Goal: Task Accomplishment & Management: Complete application form

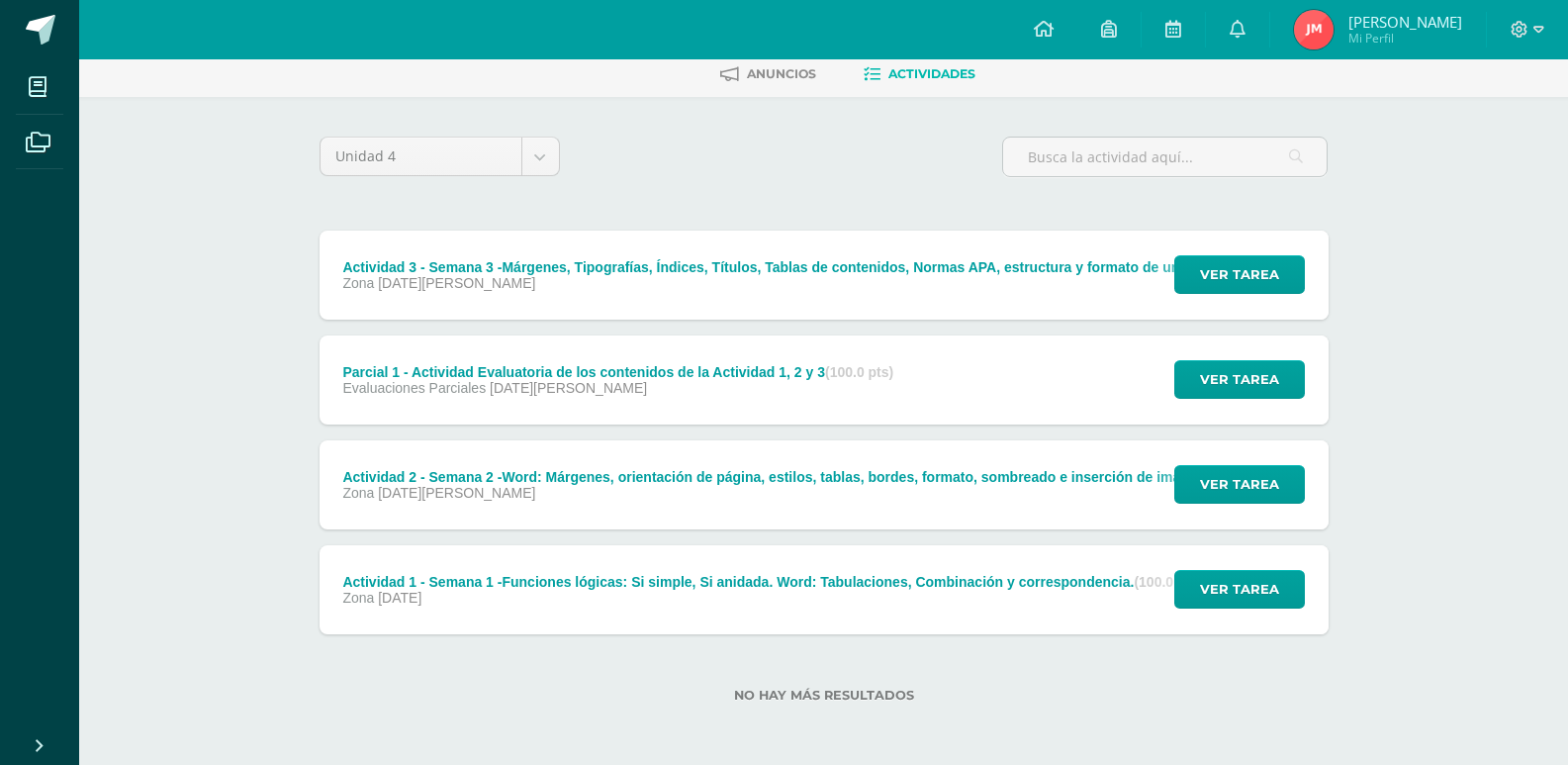
scroll to position [100, 0]
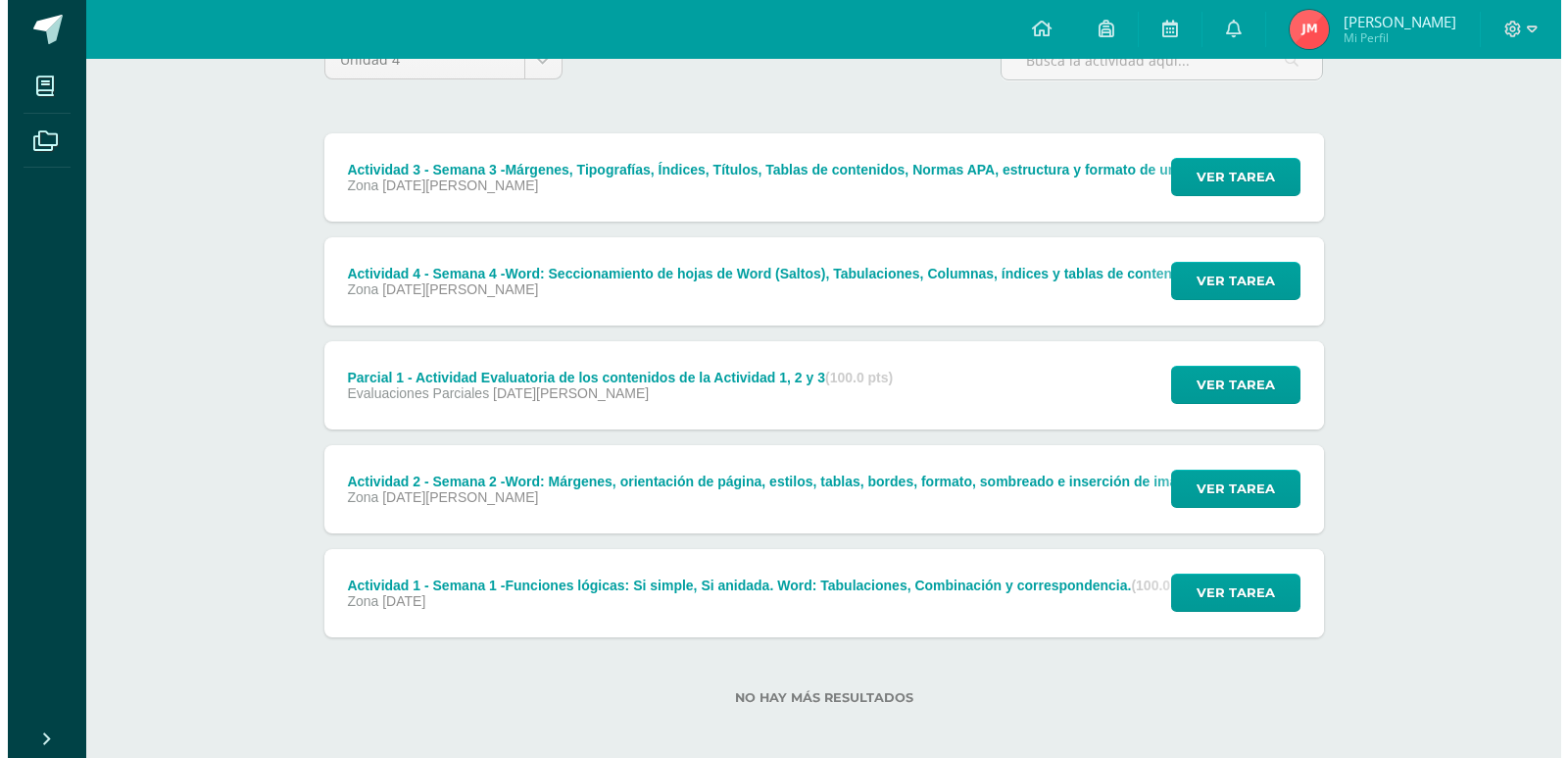
scroll to position [203, 0]
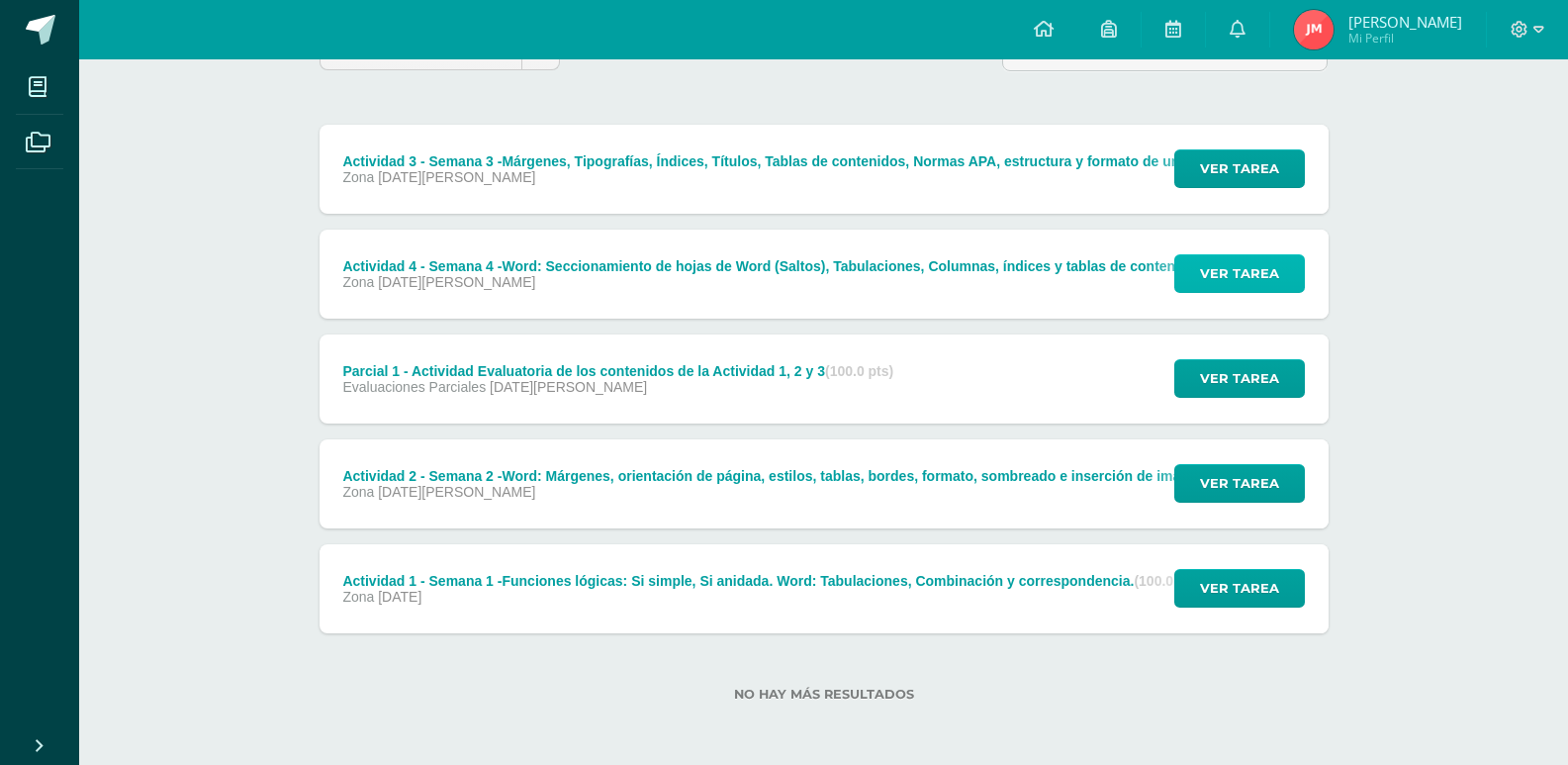
click at [1190, 271] on button "Ver tarea" at bounding box center [1239, 274] width 131 height 39
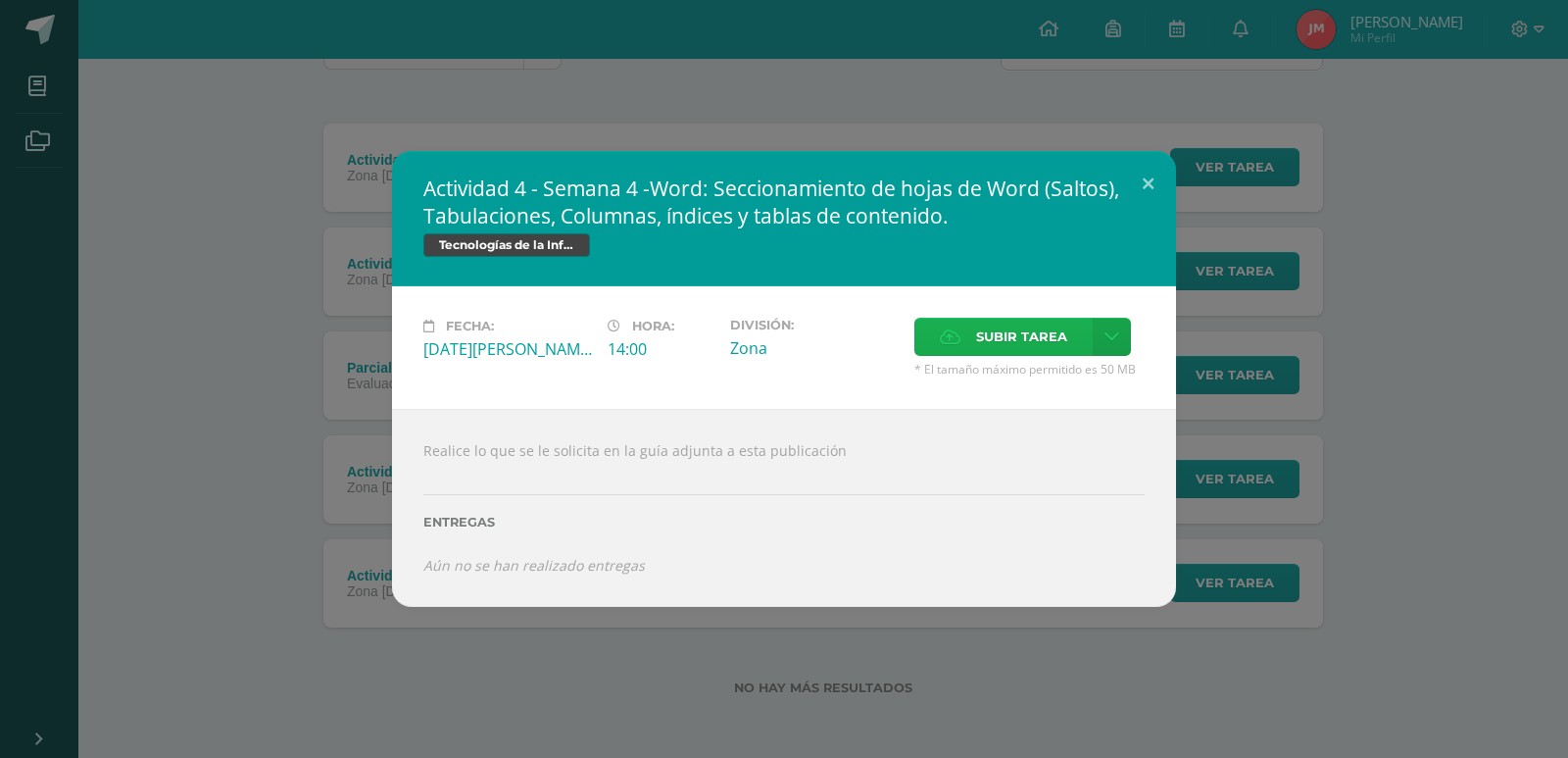
click at [1036, 349] on span "Subir tarea" at bounding box center [1022, 336] width 91 height 37
click at [0, 0] on input "Subir tarea" at bounding box center [0, 0] width 0 height 0
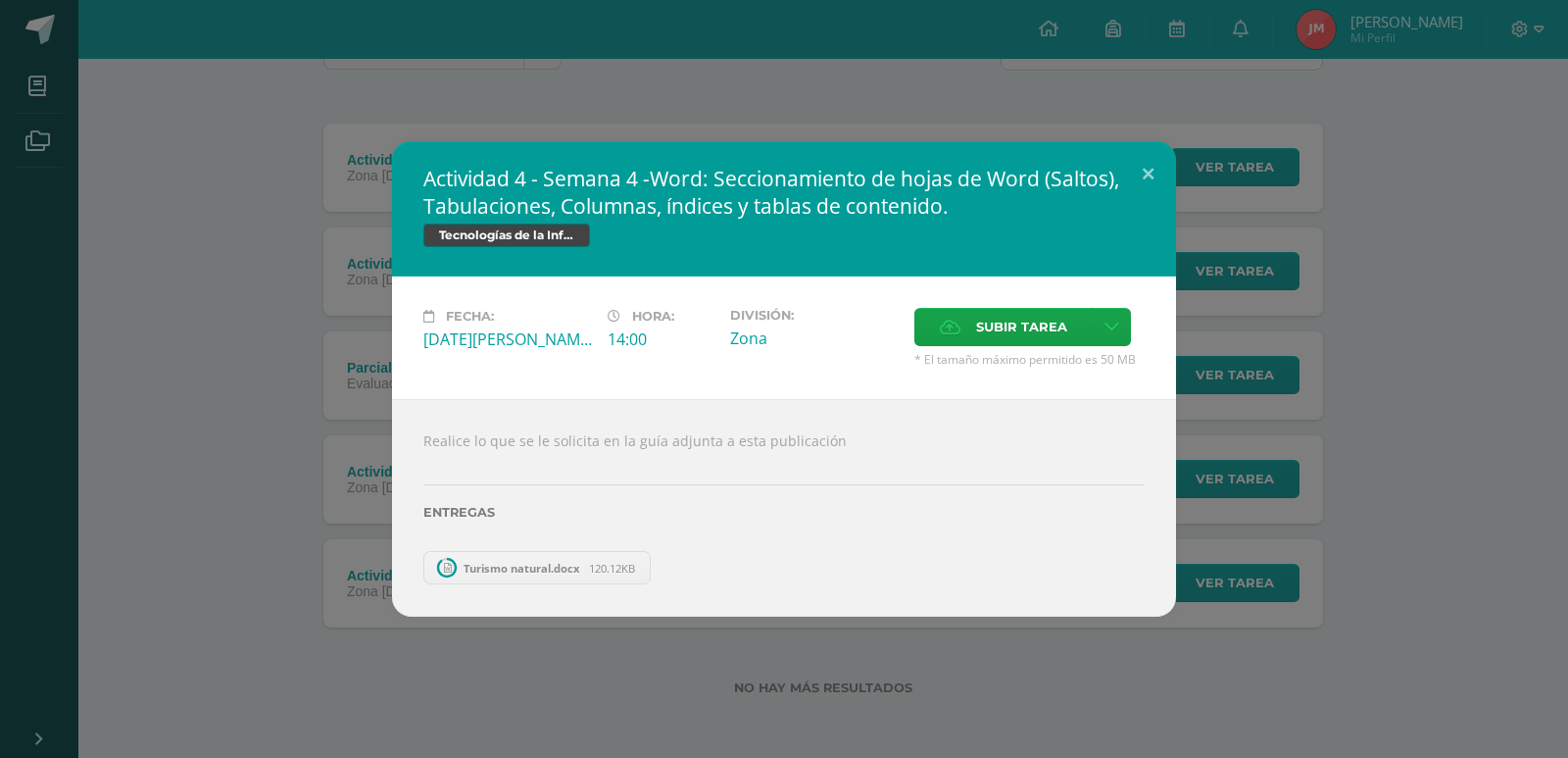
scroll to position [99, 0]
